Goal: Task Accomplishment & Management: Manage account settings

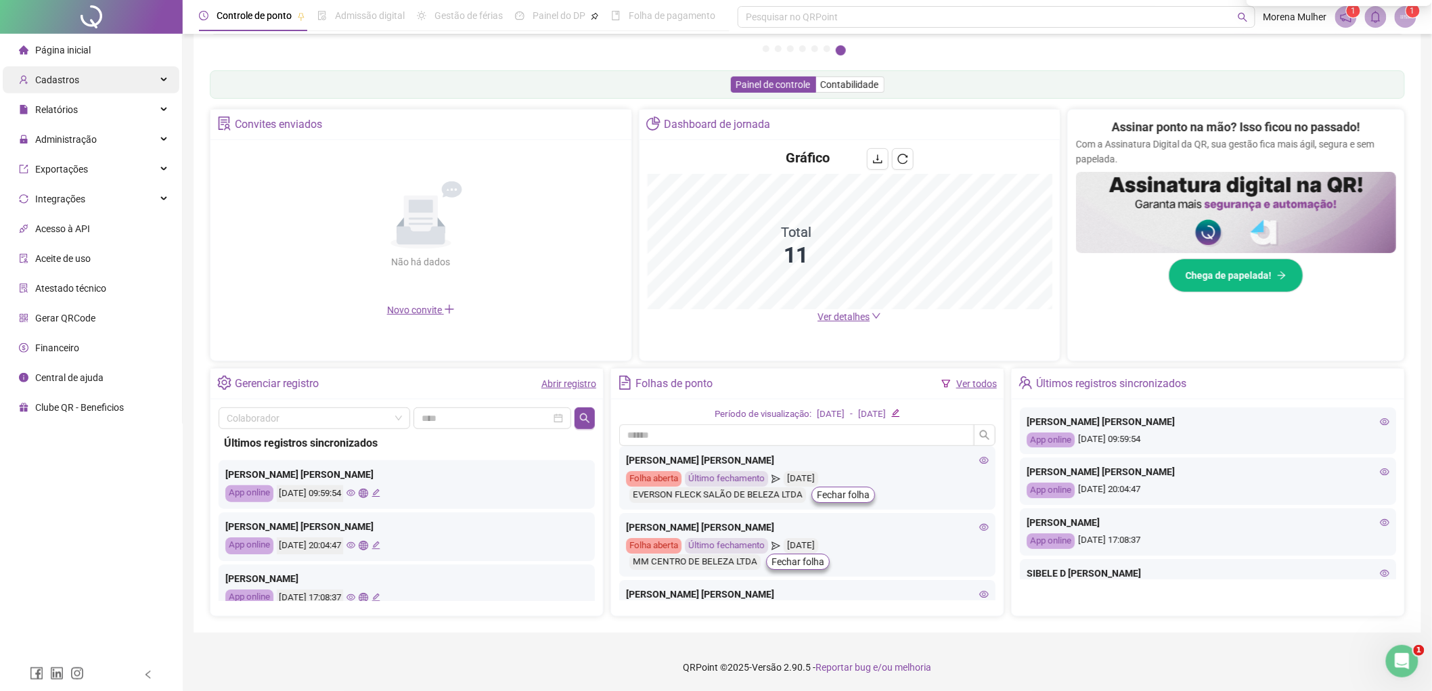
click at [81, 71] on div "Cadastros" at bounding box center [91, 79] width 177 height 27
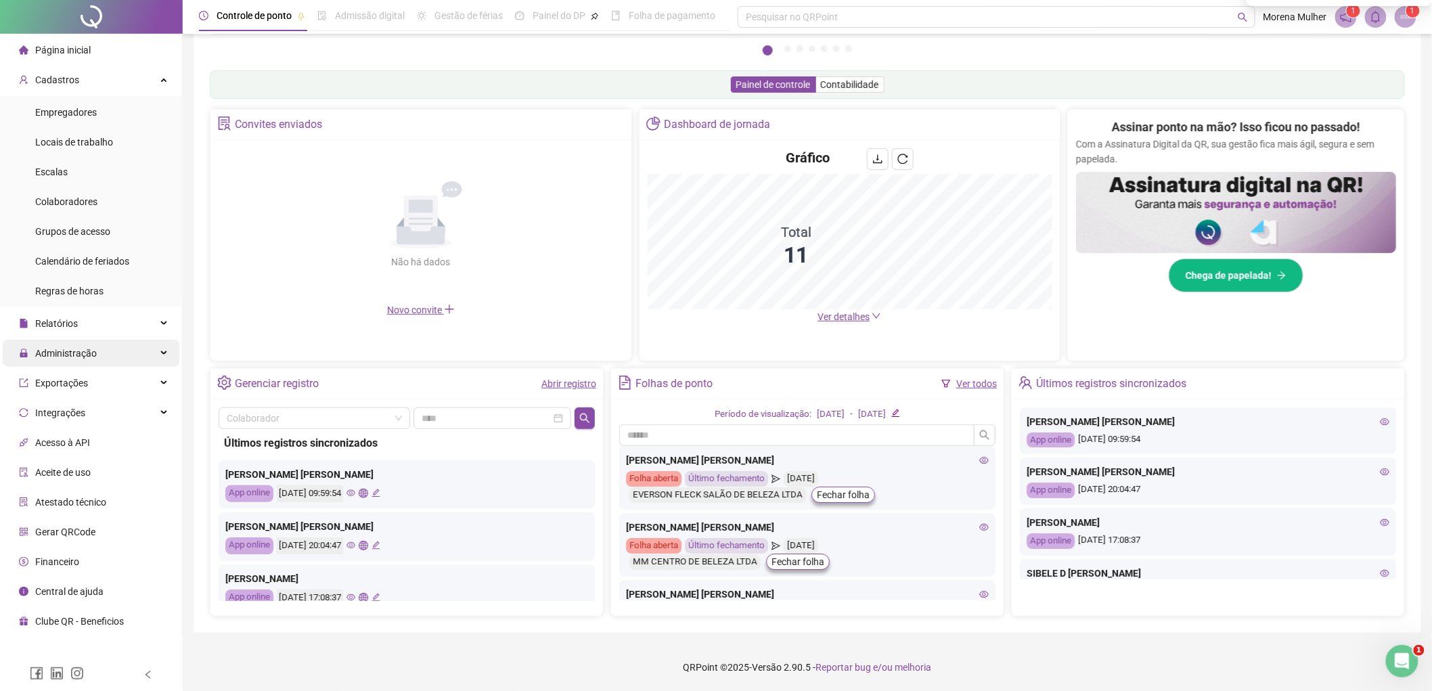
click at [122, 361] on div "Administração" at bounding box center [91, 353] width 177 height 27
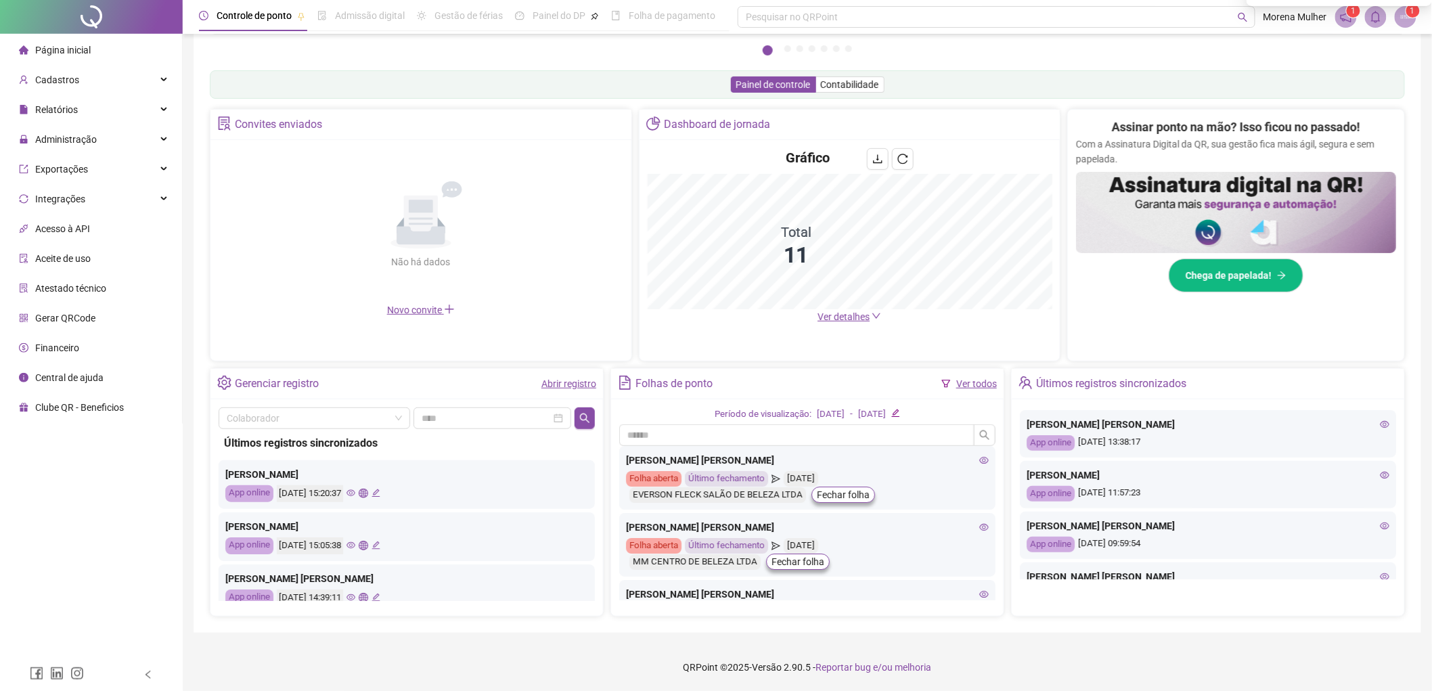
scroll to position [376, 0]
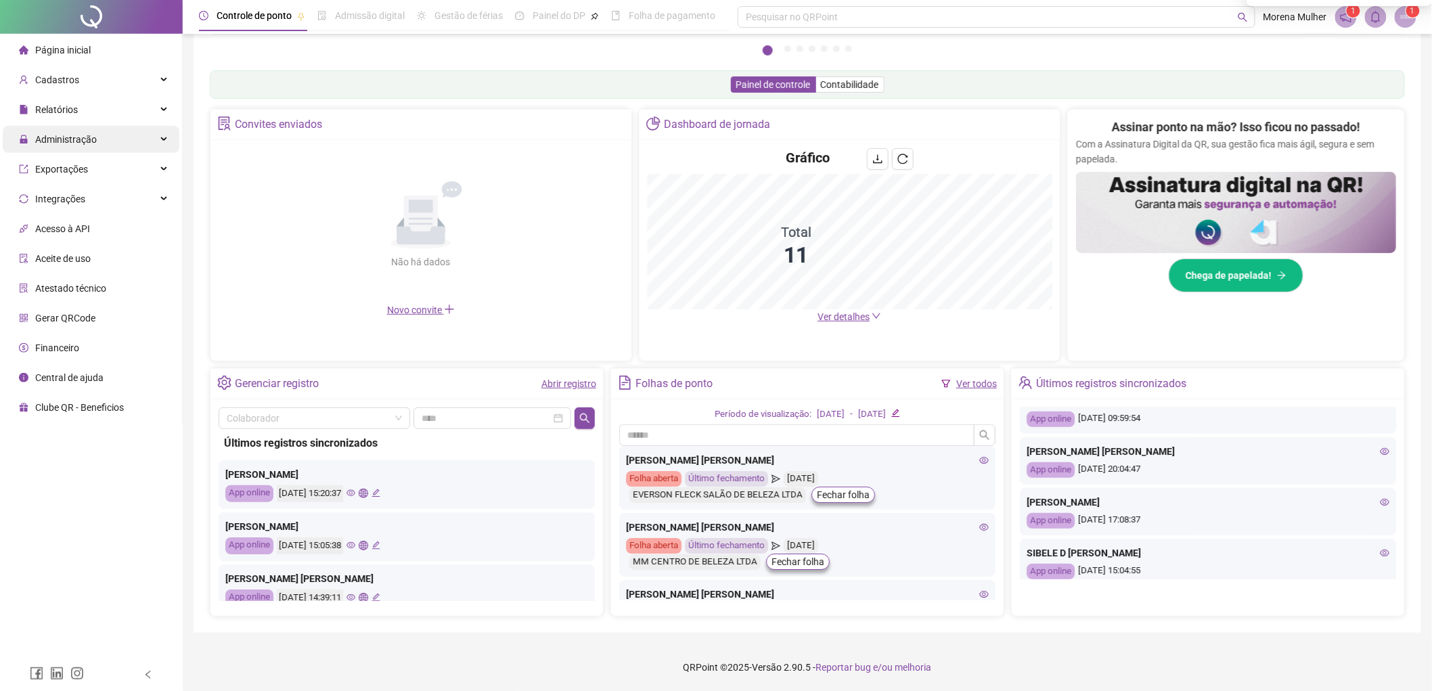
click at [122, 135] on div "Administração" at bounding box center [91, 139] width 177 height 27
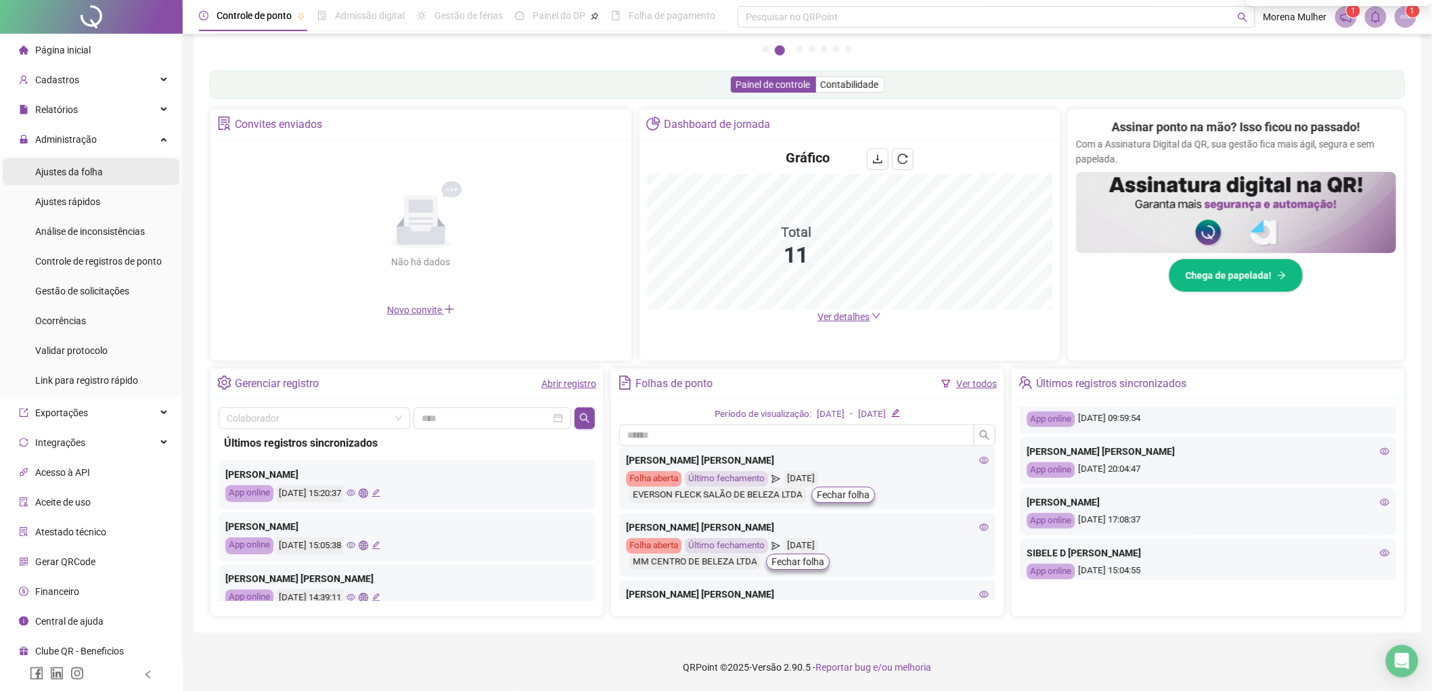
click at [104, 170] on li "Ajustes da folha" at bounding box center [91, 171] width 177 height 27
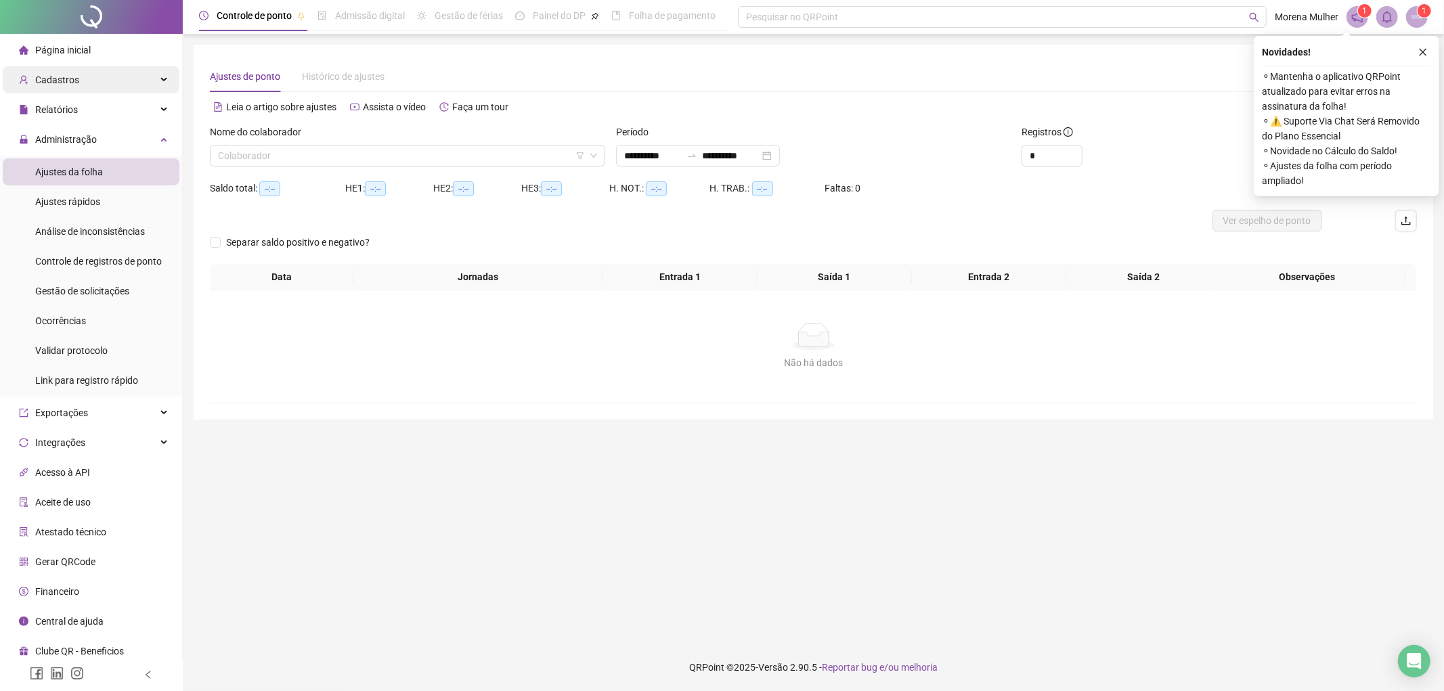
click at [118, 74] on div "Cadastros" at bounding box center [91, 79] width 177 height 27
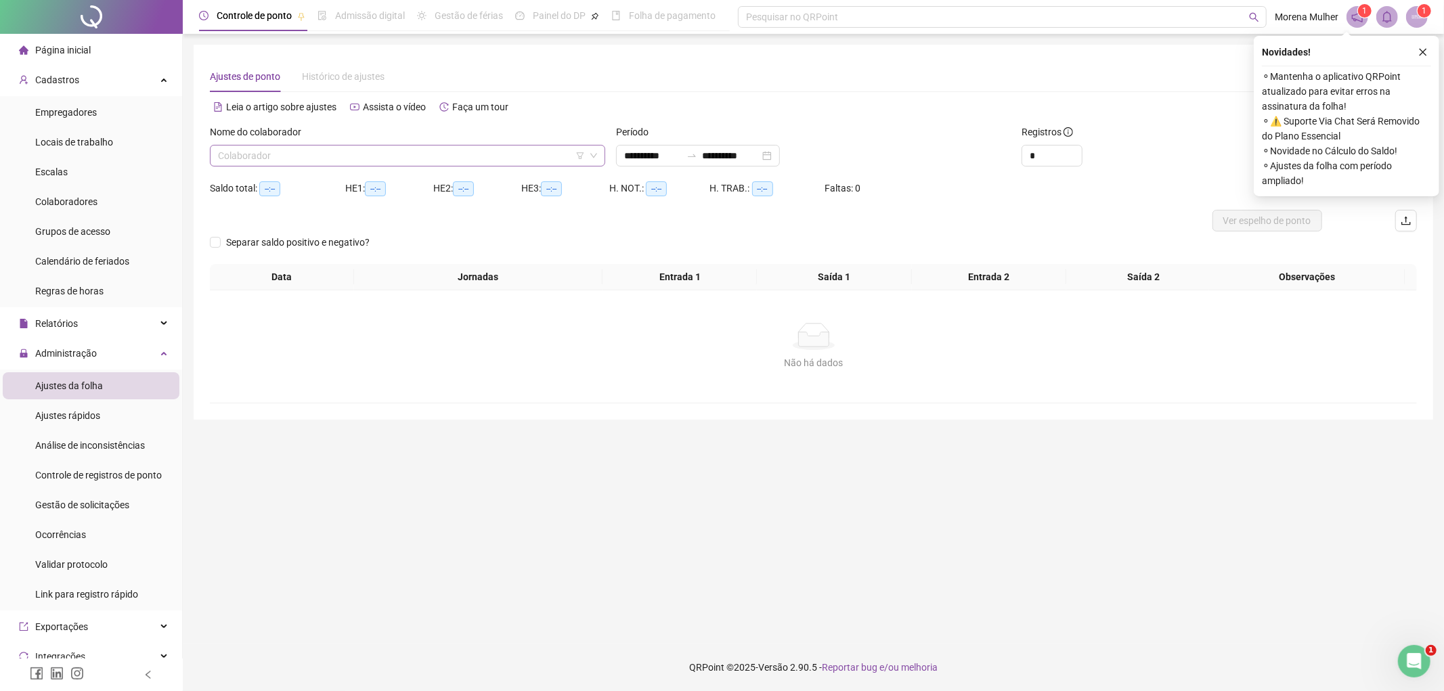
click at [515, 149] on input "search" at bounding box center [401, 156] width 367 height 20
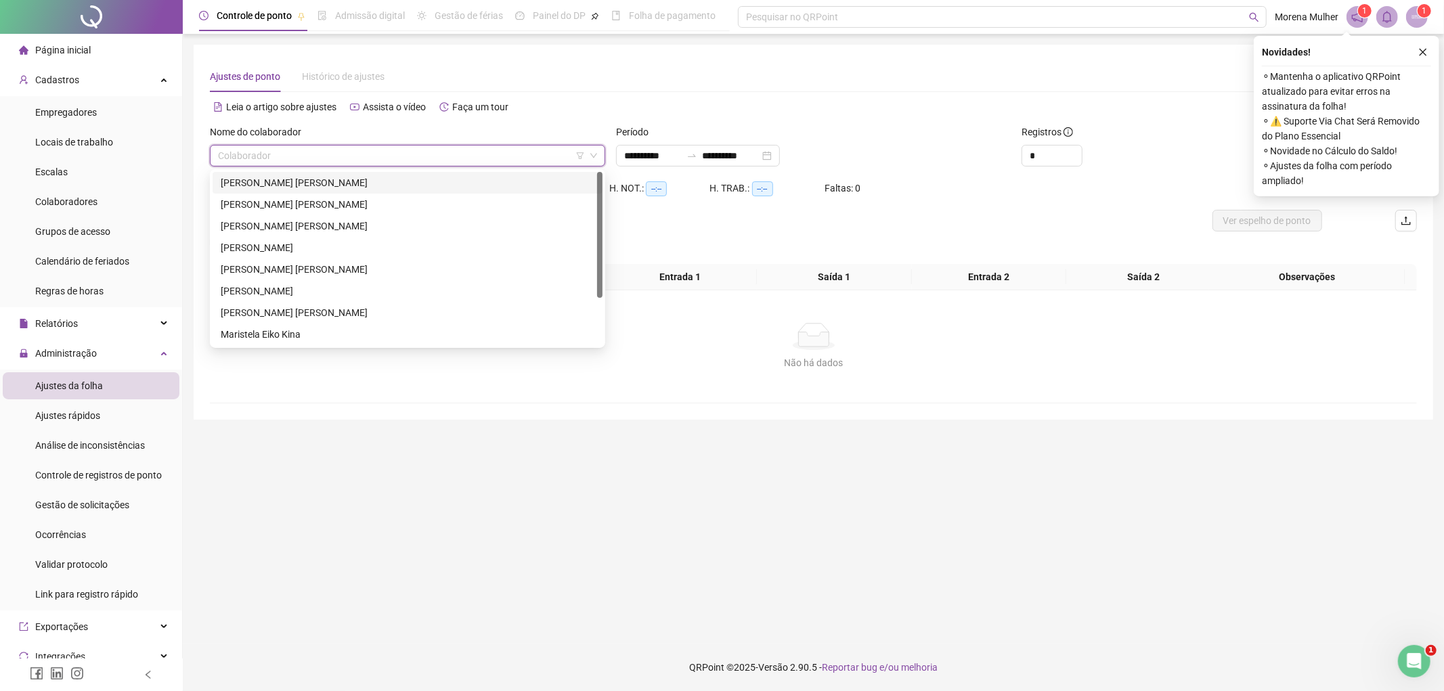
click at [271, 175] on div "[PERSON_NAME] [PERSON_NAME]" at bounding box center [408, 182] width 374 height 15
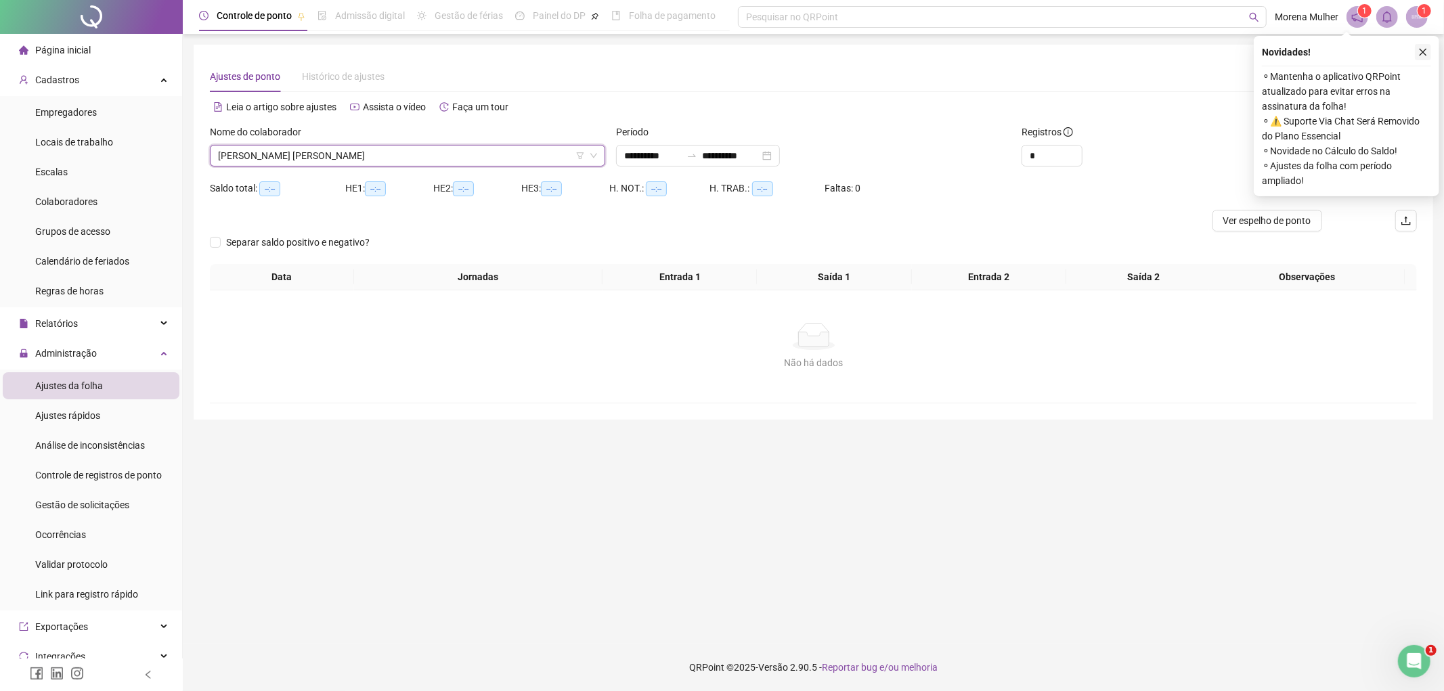
click at [1416, 48] on button "button" at bounding box center [1423, 52] width 16 height 16
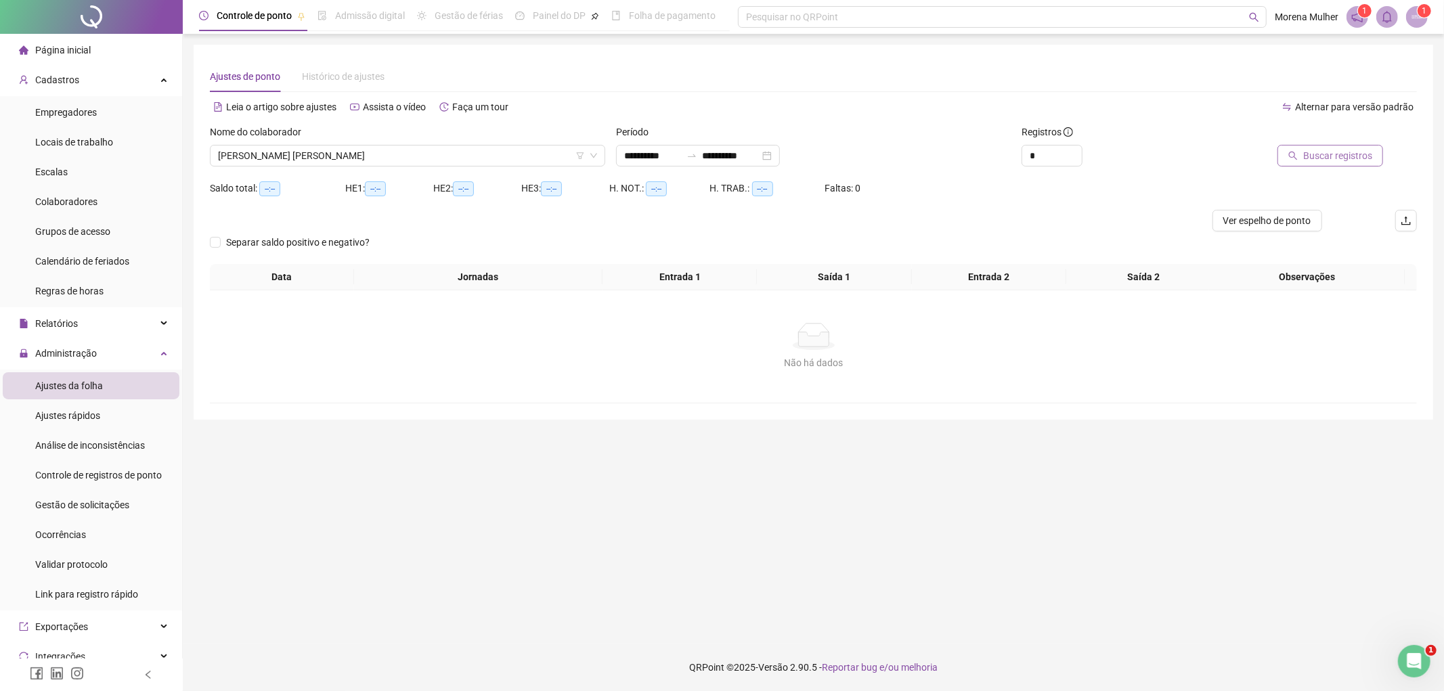
click at [1335, 158] on span "Buscar registros" at bounding box center [1337, 155] width 69 height 15
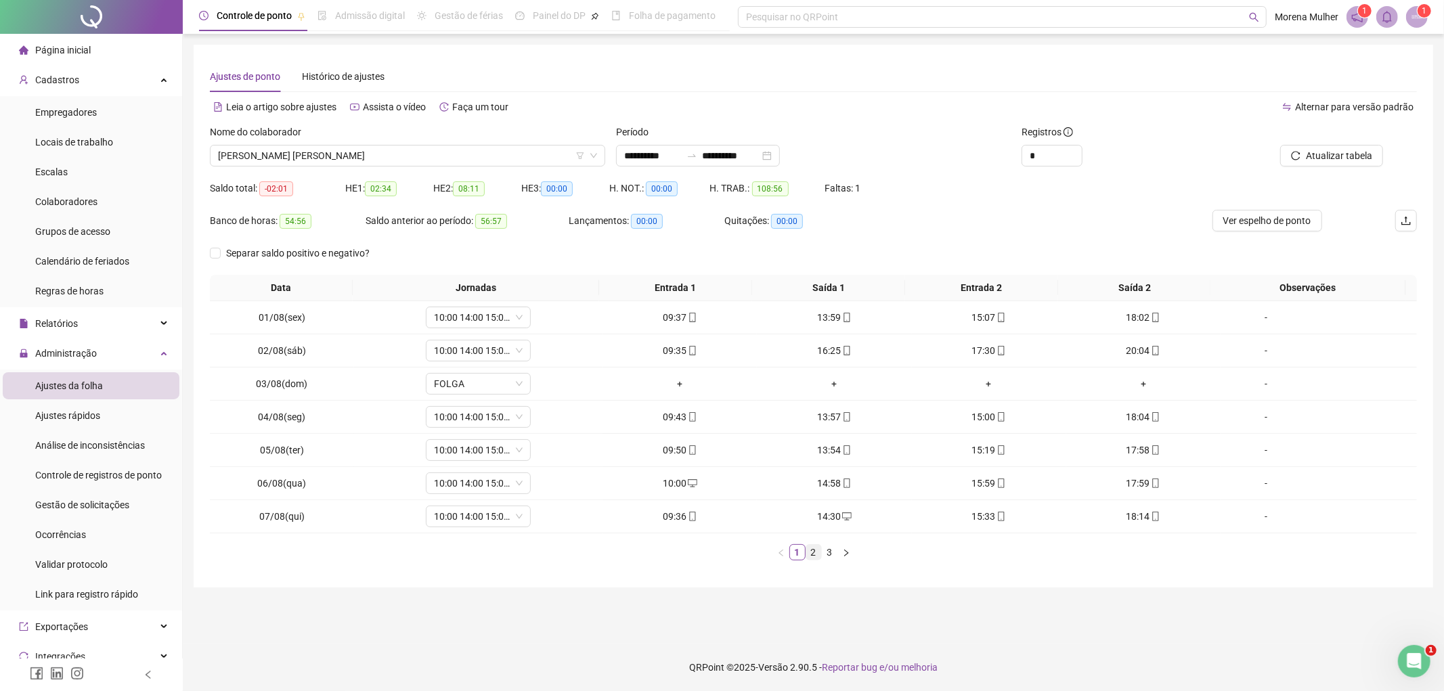
click at [807, 550] on link "2" at bounding box center [813, 552] width 15 height 15
click at [831, 554] on link "3" at bounding box center [829, 552] width 15 height 15
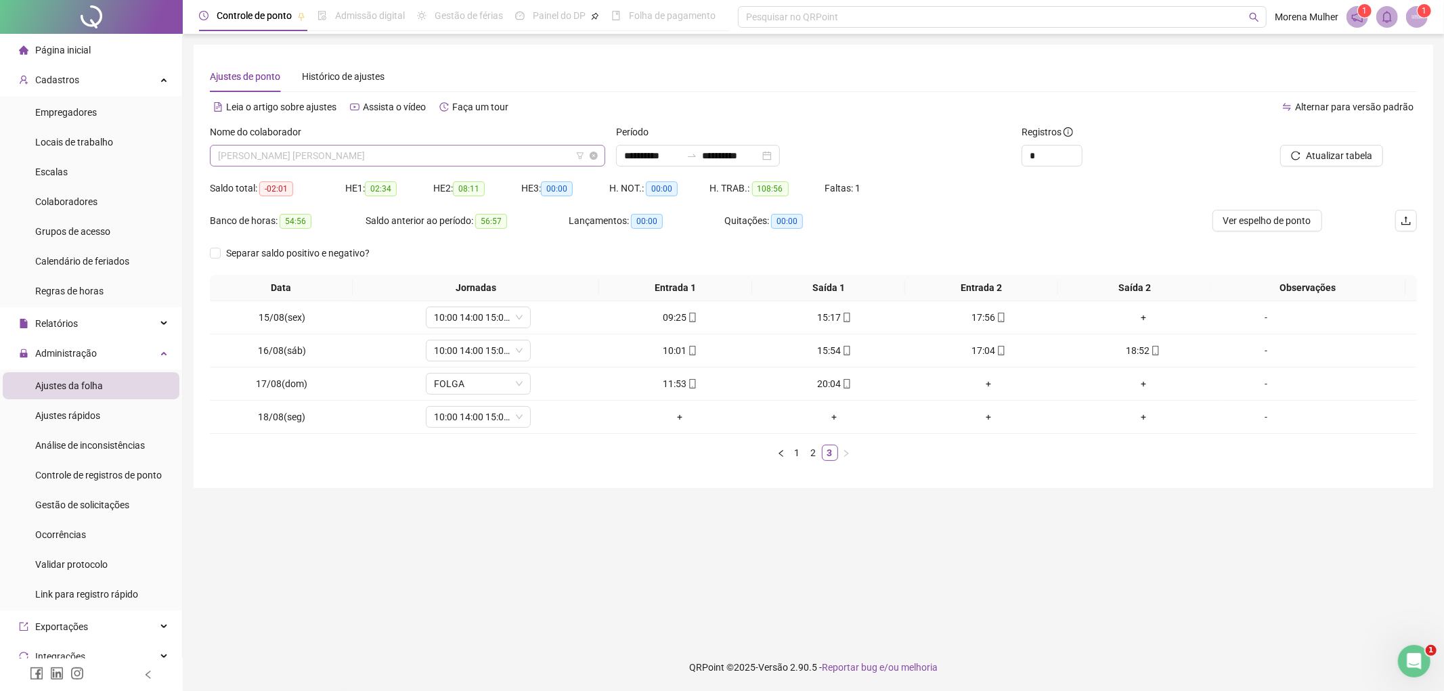
click at [324, 159] on span "[PERSON_NAME] [PERSON_NAME]" at bounding box center [407, 156] width 379 height 20
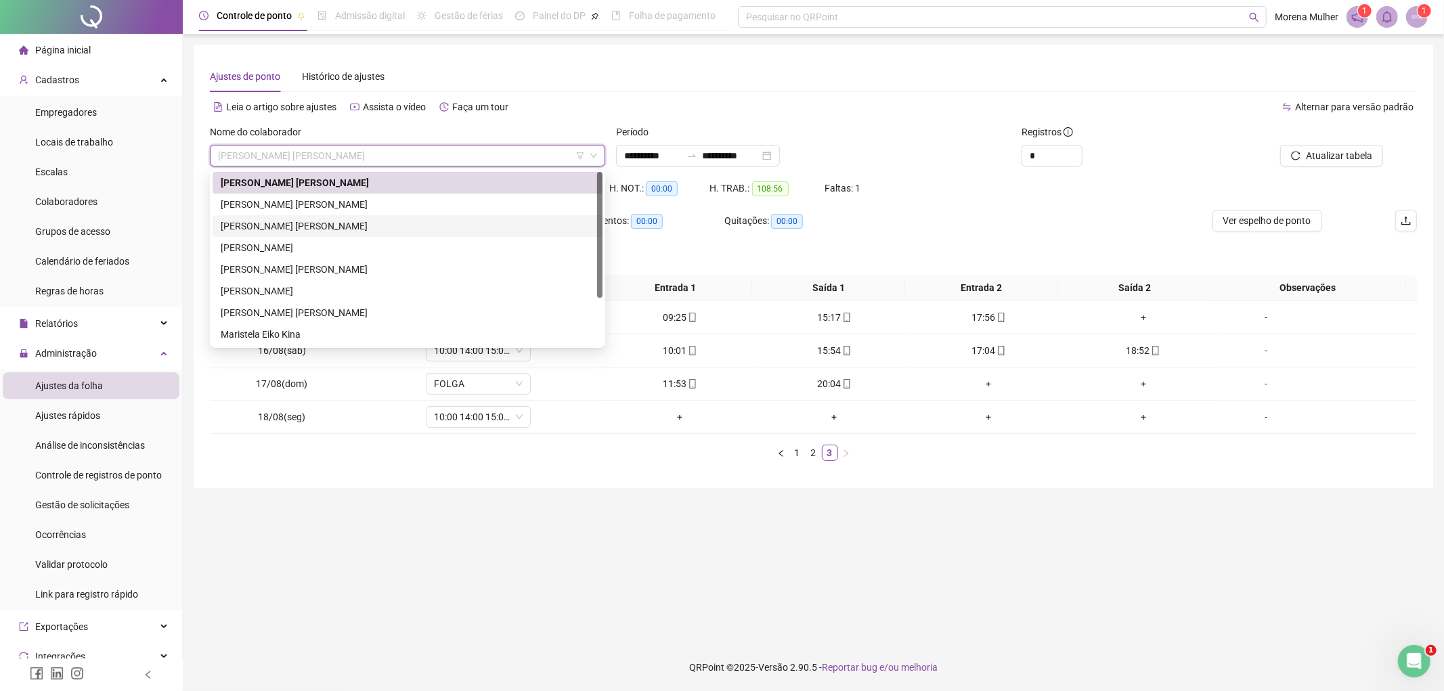
click at [319, 231] on div "[PERSON_NAME] [PERSON_NAME]" at bounding box center [408, 226] width 374 height 15
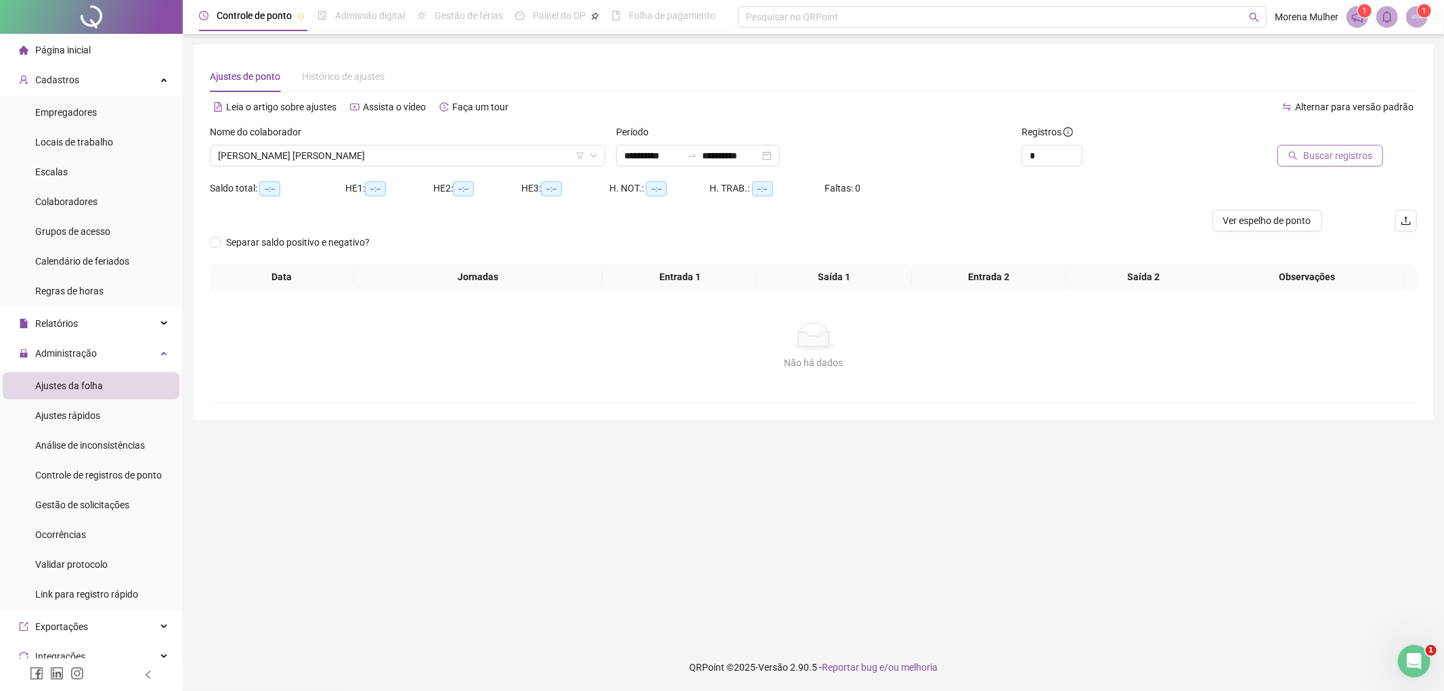
click at [1375, 164] on button "Buscar registros" at bounding box center [1330, 156] width 106 height 22
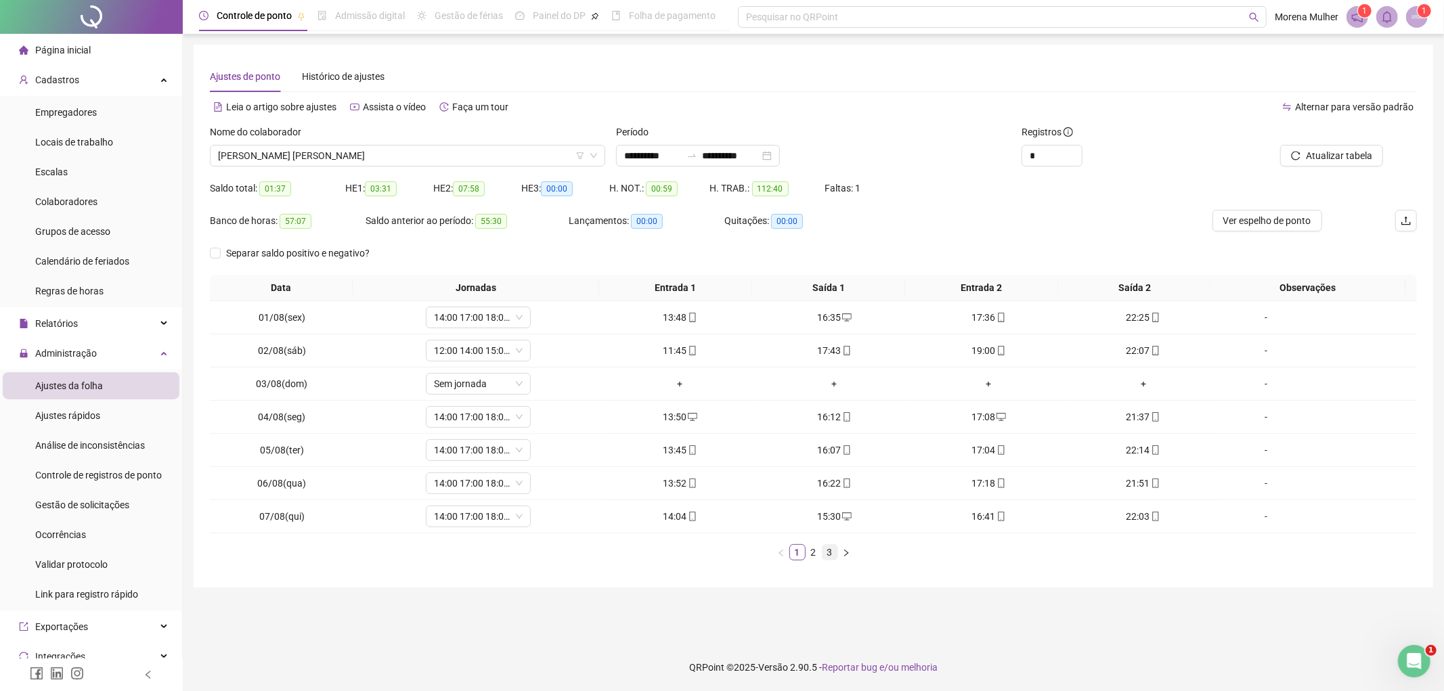
click at [833, 550] on link "3" at bounding box center [829, 552] width 15 height 15
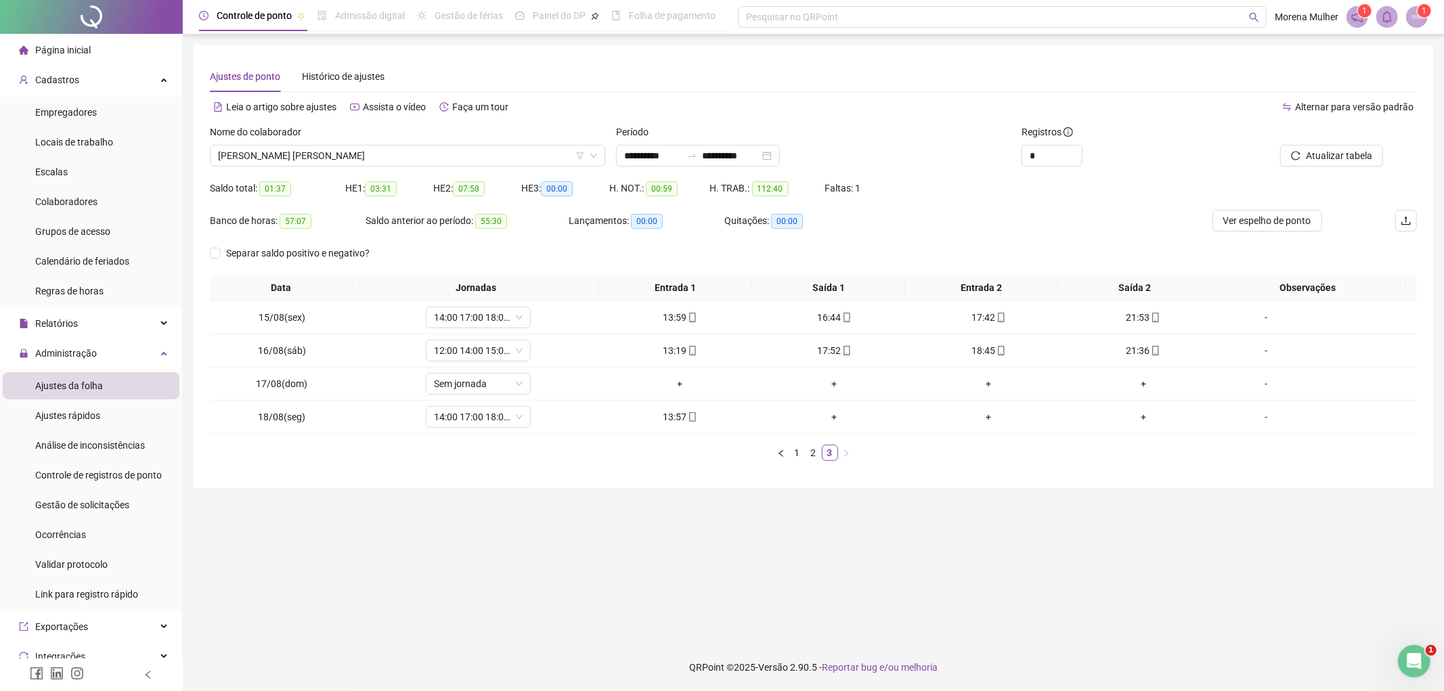
click at [302, 167] on div "Nome do colaborador CARLA MIRIELLE GOMES DE LIMA" at bounding box center [407, 151] width 406 height 53
click at [302, 157] on span "[PERSON_NAME] [PERSON_NAME]" at bounding box center [407, 156] width 379 height 20
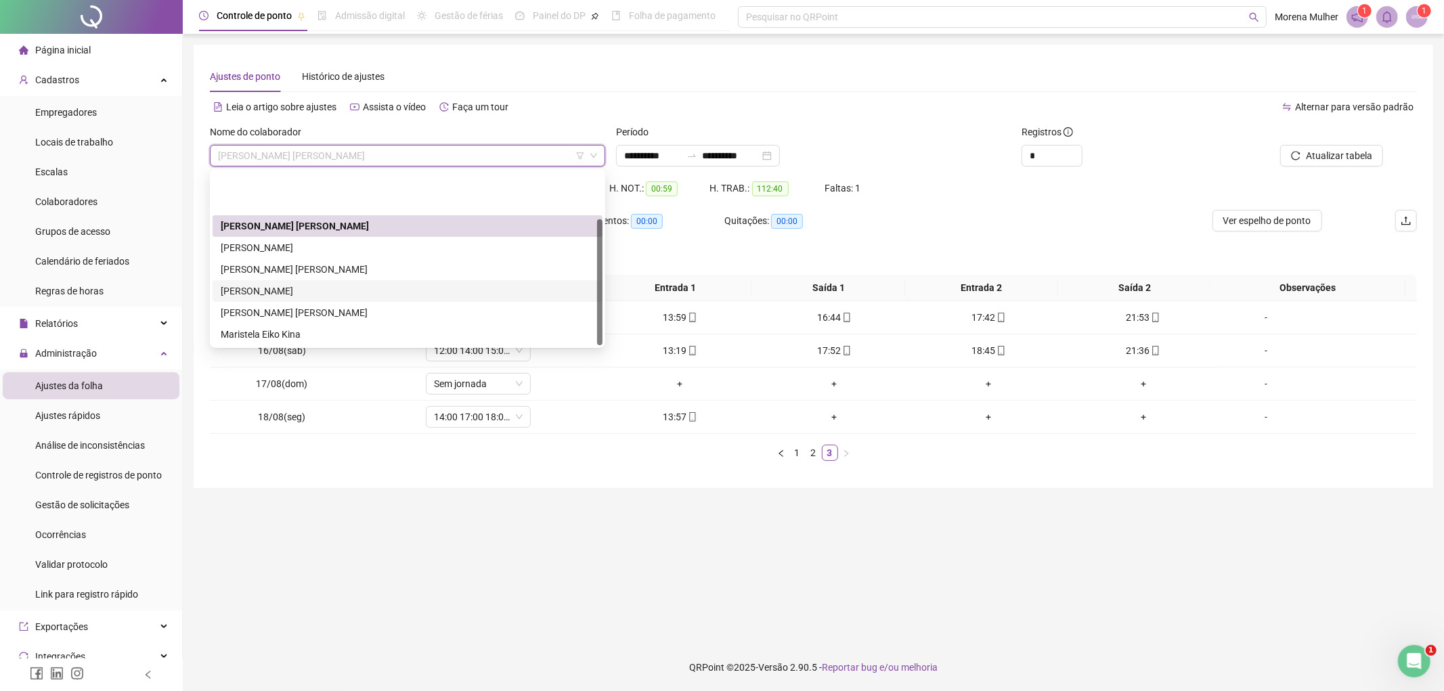
scroll to position [64, 0]
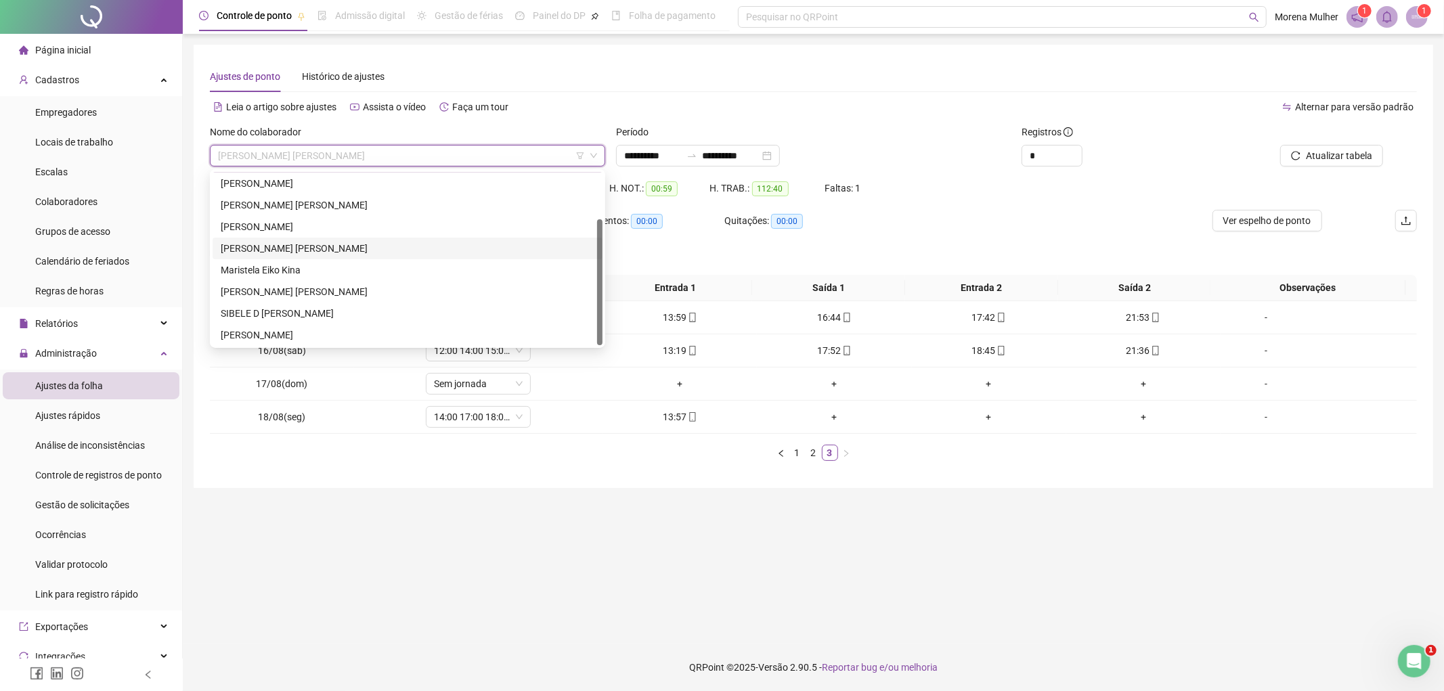
click at [301, 246] on div "[PERSON_NAME] [PERSON_NAME]" at bounding box center [408, 248] width 374 height 15
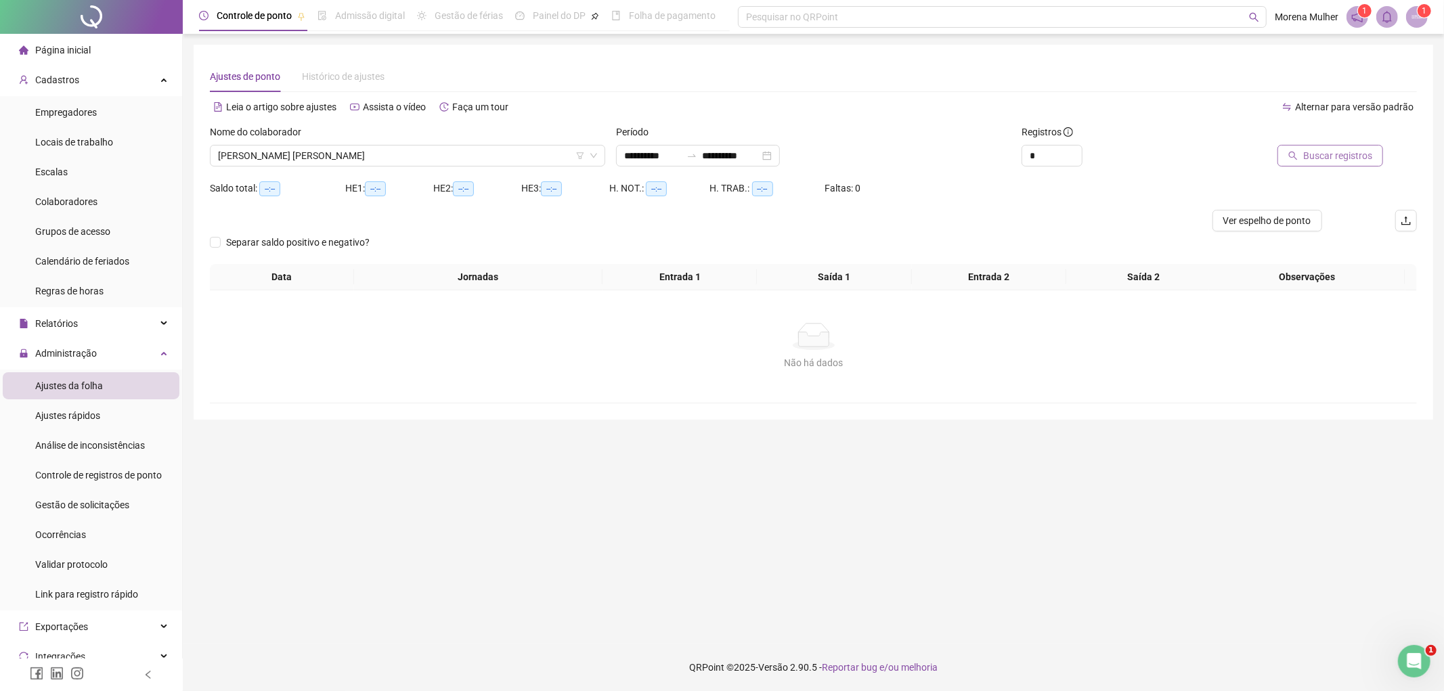
click at [1375, 154] on button "Buscar registros" at bounding box center [1330, 156] width 106 height 22
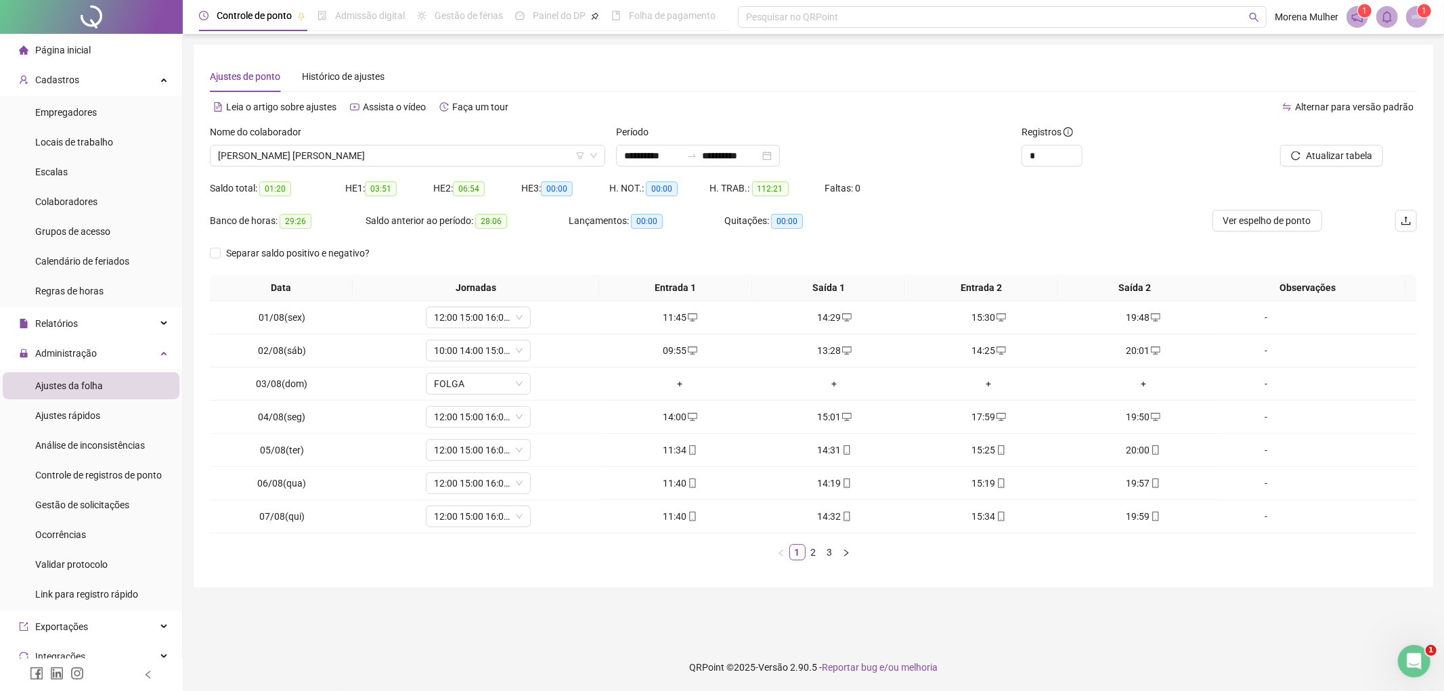
click at [824, 547] on link "3" at bounding box center [829, 552] width 15 height 15
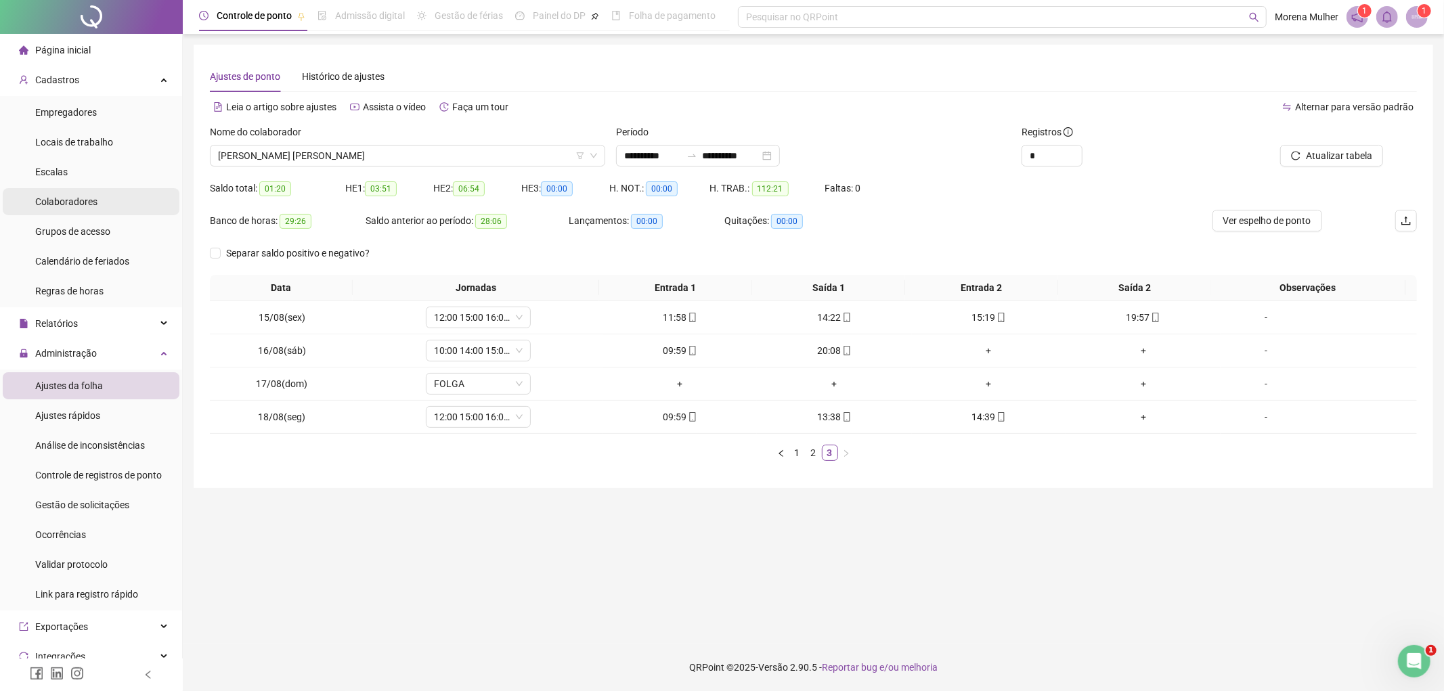
click at [78, 210] on div "Colaboradores" at bounding box center [66, 201] width 62 height 27
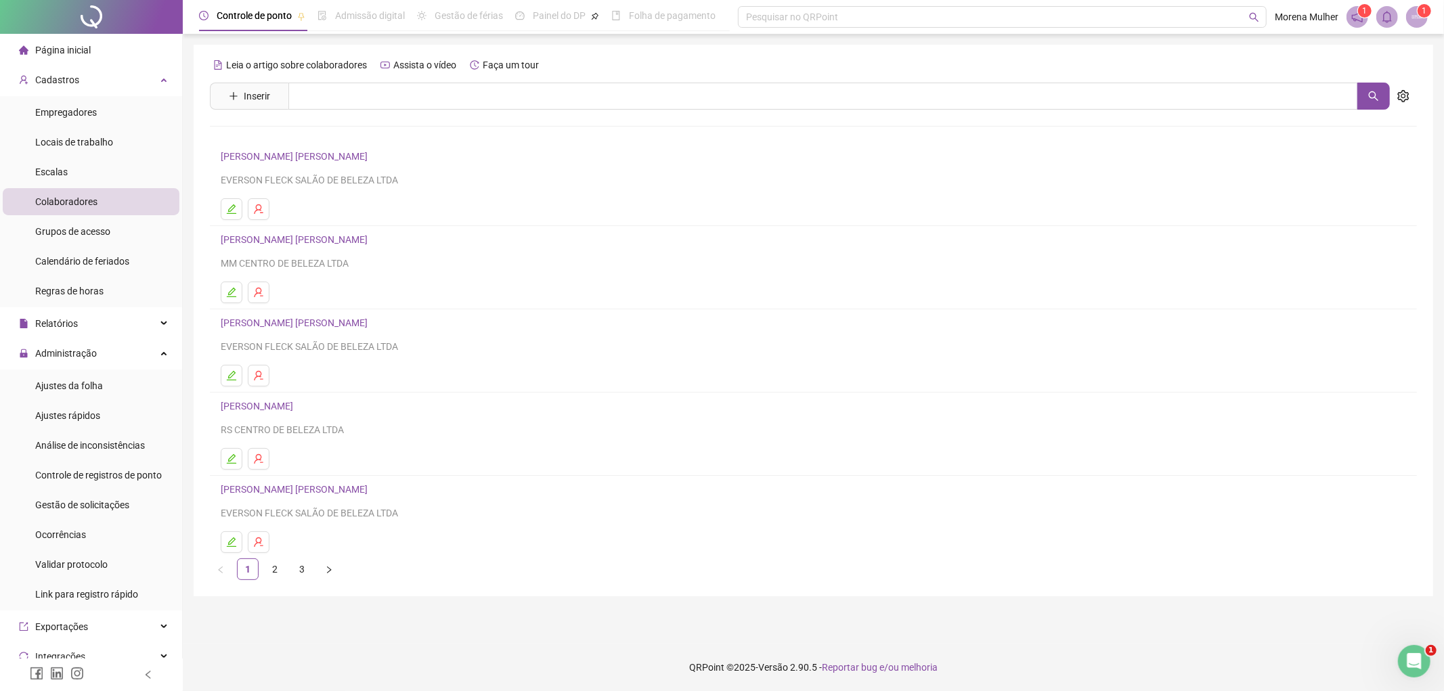
click at [316, 326] on link "[PERSON_NAME] [PERSON_NAME]" at bounding box center [296, 322] width 151 height 11
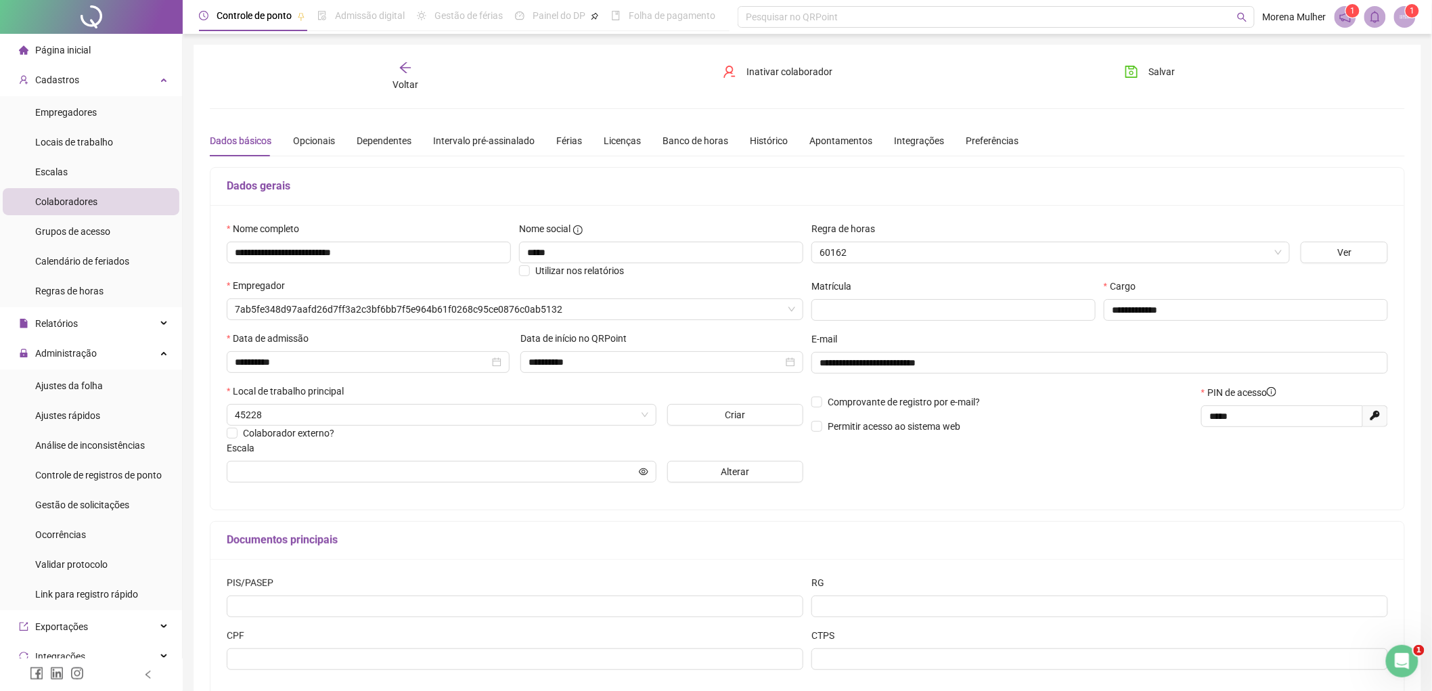
click at [395, 58] on div "**********" at bounding box center [808, 379] width 1228 height 669
click at [401, 72] on icon "arrow-left" at bounding box center [406, 68] width 14 height 14
